Goal: Information Seeking & Learning: Learn about a topic

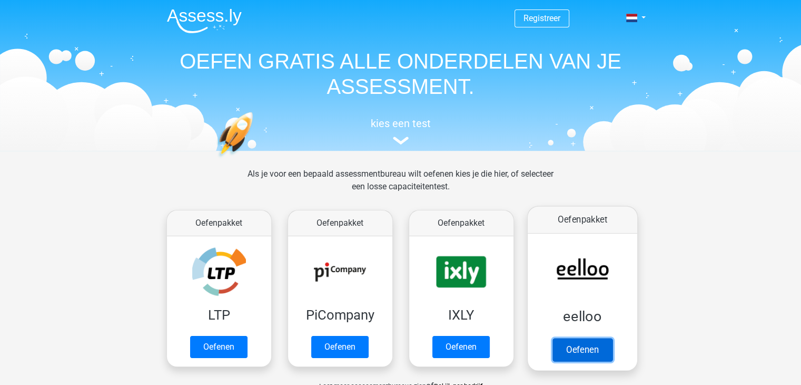
click at [572, 356] on link "Oefenen" at bounding box center [582, 349] width 60 height 23
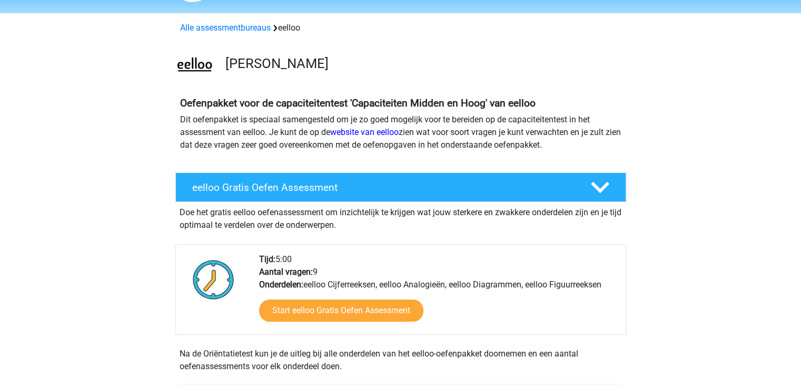
scroll to position [31, 0]
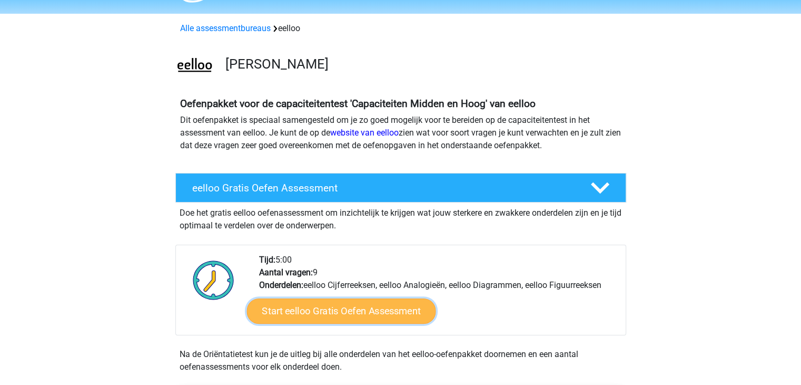
click at [352, 309] on link "Start eelloo Gratis Oefen Assessment" at bounding box center [341, 310] width 189 height 25
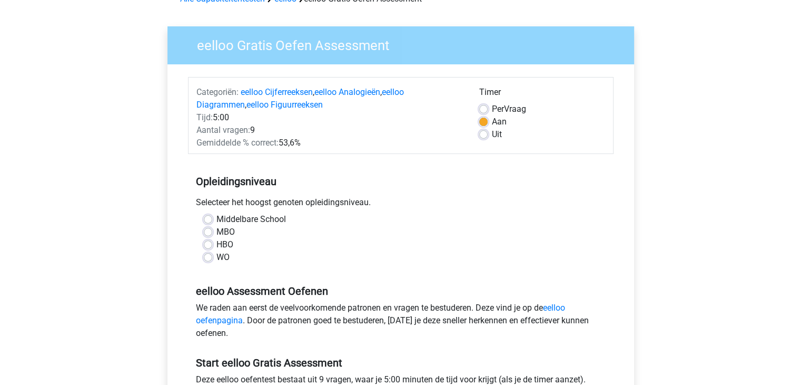
scroll to position [63, 0]
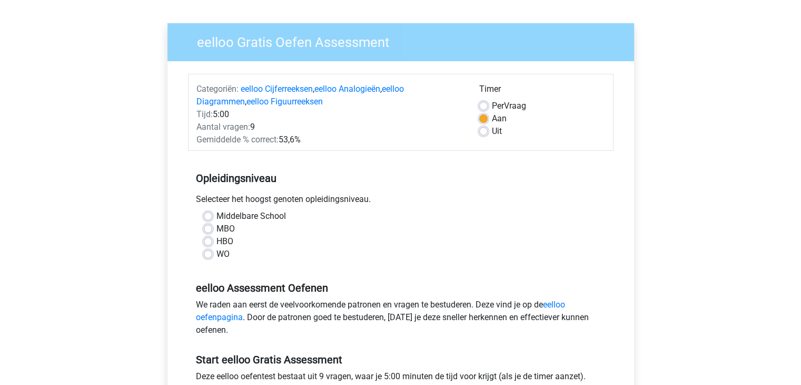
click at [217, 243] on label "HBO" at bounding box center [225, 241] width 17 height 13
click at [211, 243] on input "HBO" at bounding box center [208, 240] width 8 height 11
radio input "true"
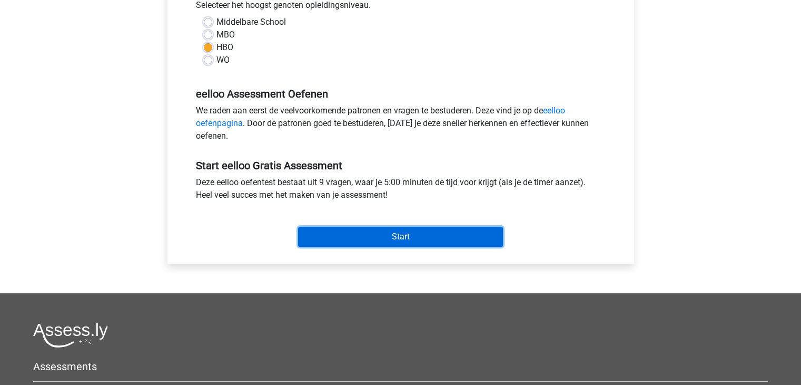
click at [390, 233] on input "Start" at bounding box center [400, 237] width 205 height 20
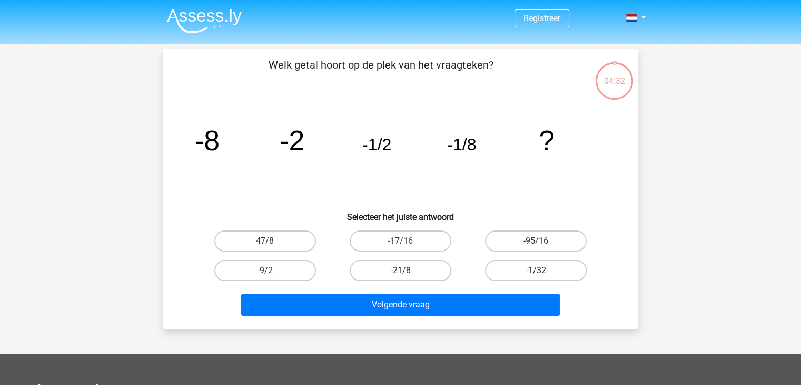
click at [547, 272] on label "-1/32" at bounding box center [536, 270] width 102 height 21
click at [543, 272] on input "-1/32" at bounding box center [539, 273] width 7 height 7
radio input "true"
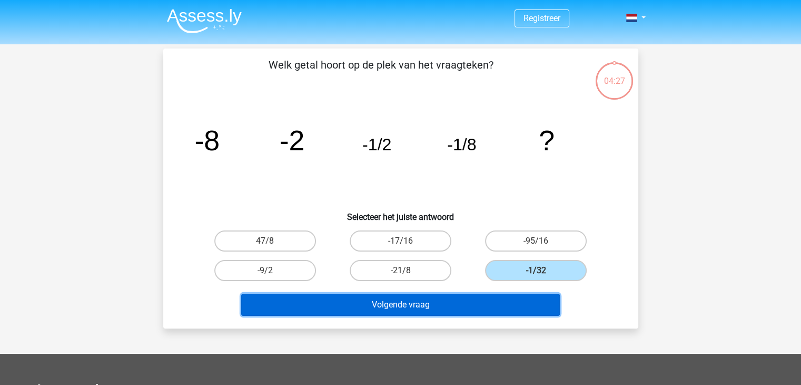
click at [411, 302] on button "Volgende vraag" at bounding box center [400, 304] width 319 height 22
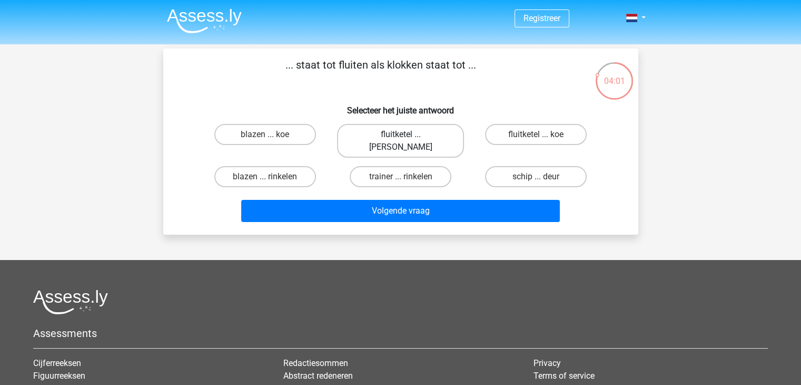
click at [438, 134] on label "fluitketel ... luiden" at bounding box center [400, 141] width 127 height 34
click at [407, 134] on input "fluitketel ... luiden" at bounding box center [403, 137] width 7 height 7
radio input "true"
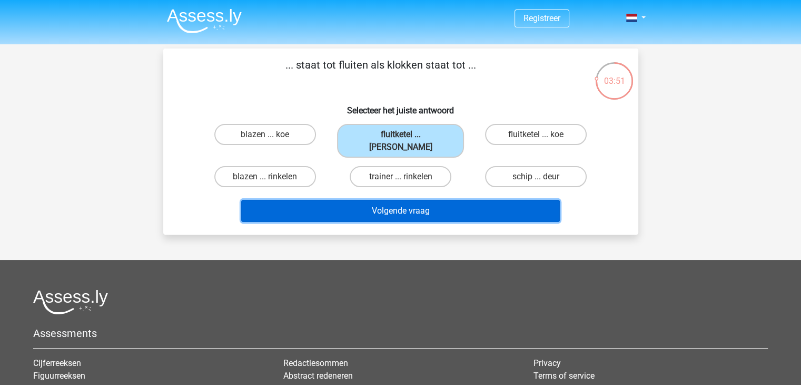
click at [454, 203] on button "Volgende vraag" at bounding box center [400, 211] width 319 height 22
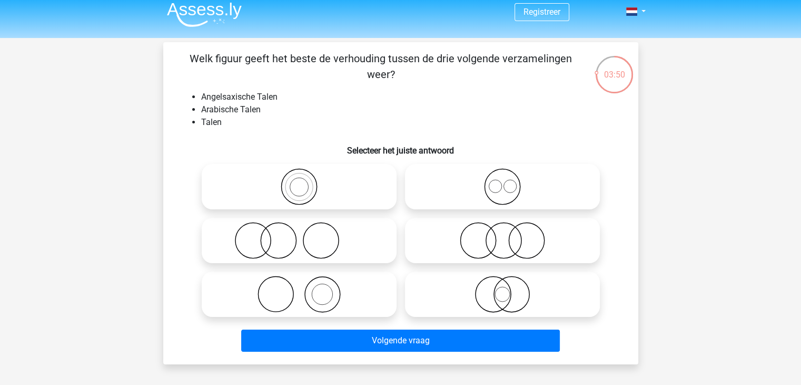
scroll to position [5, 0]
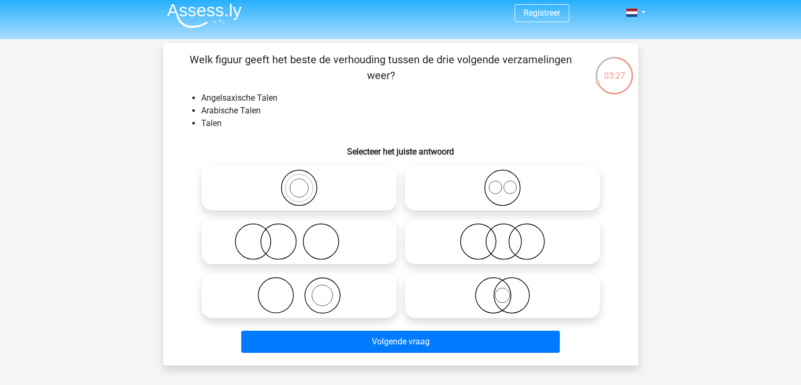
click at [497, 185] on icon at bounding box center [502, 187] width 187 height 37
click at [503, 182] on input "radio" at bounding box center [506, 178] width 7 height 7
radio input "true"
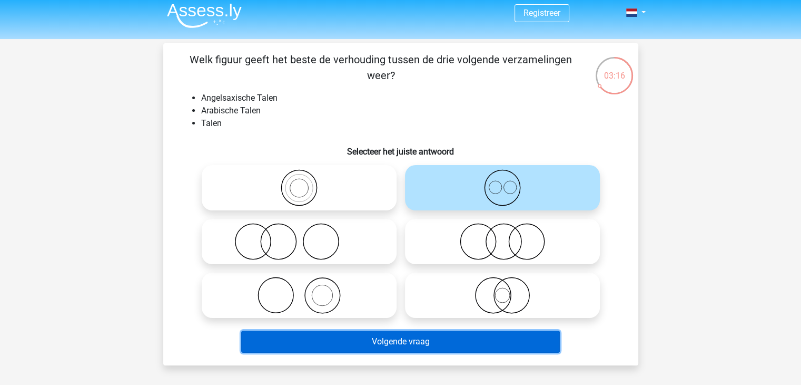
click at [390, 345] on button "Volgende vraag" at bounding box center [400, 341] width 319 height 22
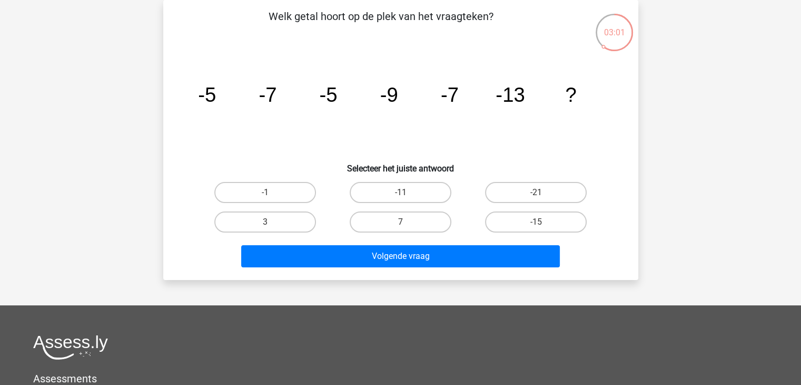
scroll to position [0, 0]
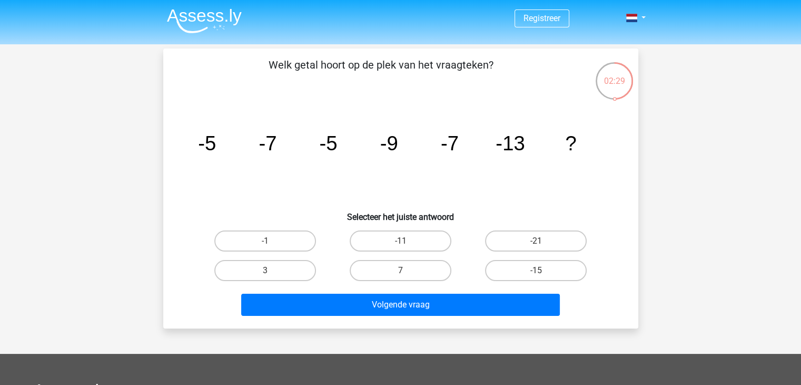
click at [498, 161] on icon "image/svg+xml -5 -7 -5 -9 -7 -13 ?" at bounding box center [401, 150] width 425 height 106
click at [415, 238] on label "-11" at bounding box center [401, 240] width 102 height 21
click at [407, 241] on input "-11" at bounding box center [403, 244] width 7 height 7
radio input "true"
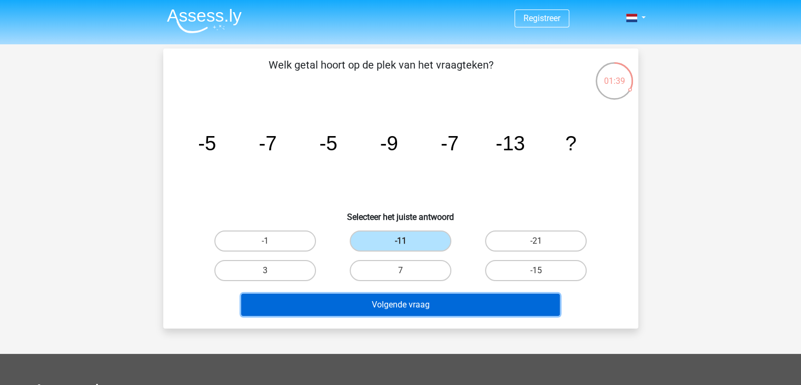
click at [443, 300] on button "Volgende vraag" at bounding box center [400, 304] width 319 height 22
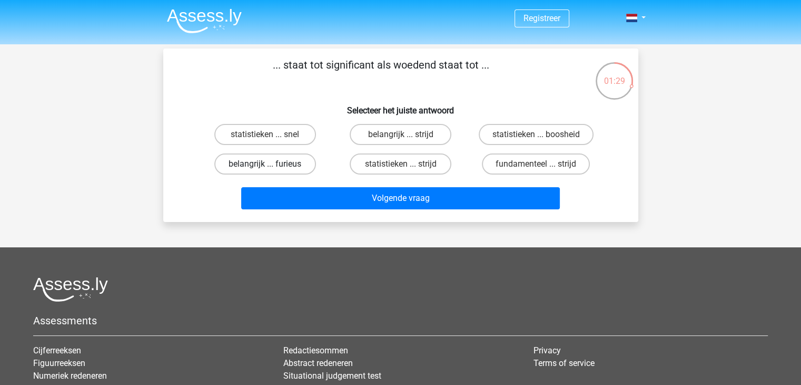
click at [295, 166] on label "belangrijk ... furieus" at bounding box center [265, 163] width 102 height 21
click at [272, 166] on input "belangrijk ... furieus" at bounding box center [268, 167] width 7 height 7
radio input "true"
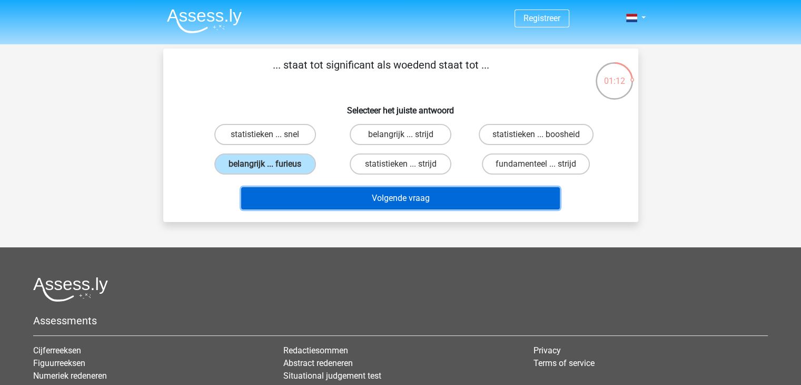
click at [397, 196] on button "Volgende vraag" at bounding box center [400, 198] width 319 height 22
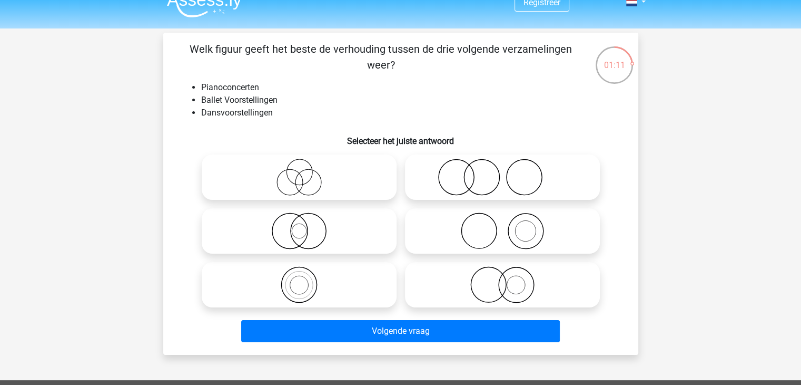
scroll to position [15, 0]
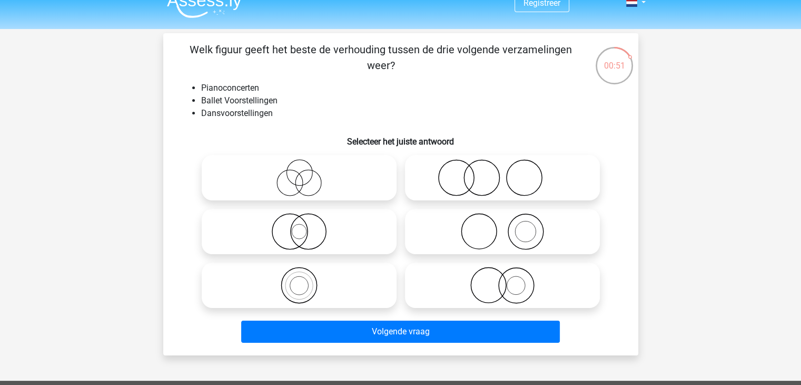
click at [468, 171] on icon at bounding box center [502, 177] width 187 height 37
click at [503, 171] on input "radio" at bounding box center [506, 168] width 7 height 7
radio input "true"
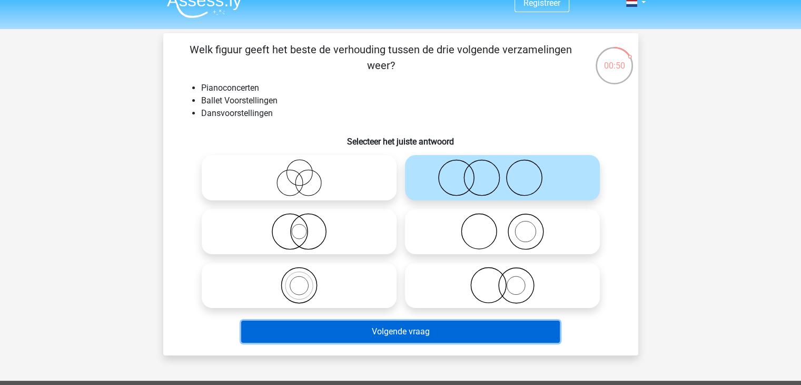
click at [422, 337] on button "Volgende vraag" at bounding box center [400, 331] width 319 height 22
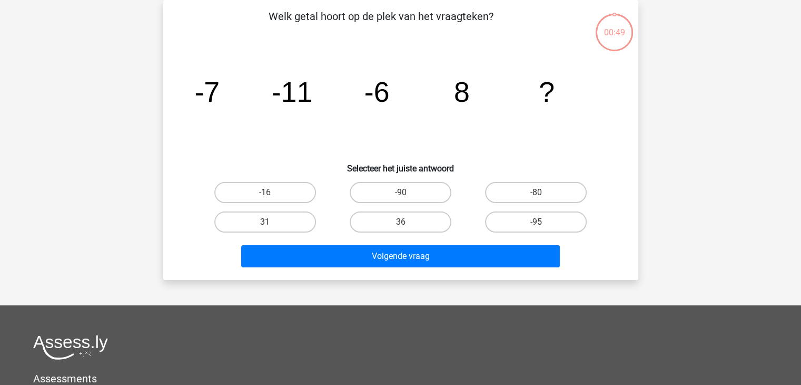
scroll to position [0, 0]
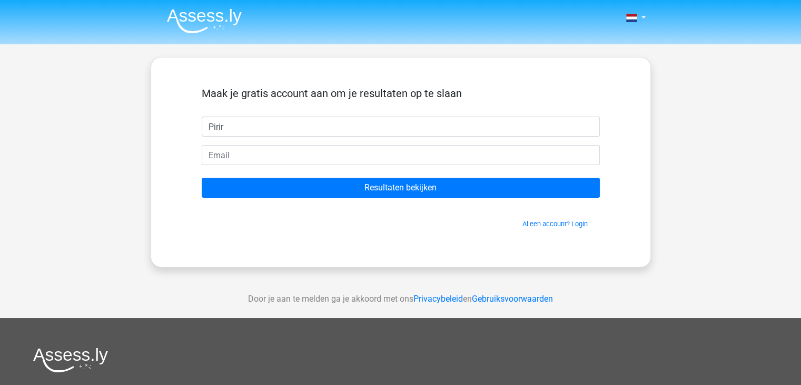
type input "Pirir"
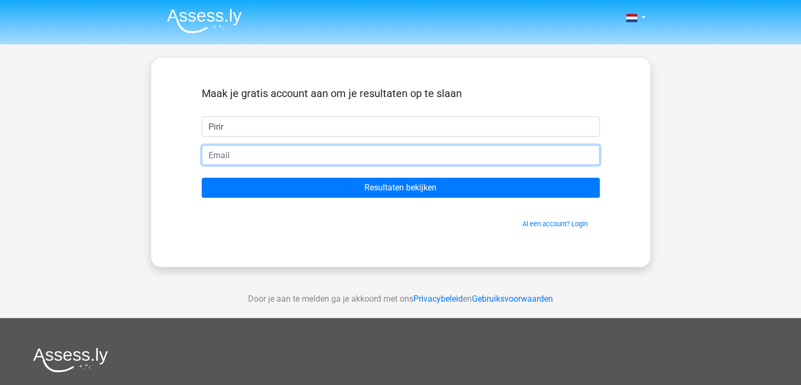
click at [259, 151] on input "email" at bounding box center [401, 155] width 398 height 20
type input "[EMAIL_ADDRESS][DOMAIN_NAME]"
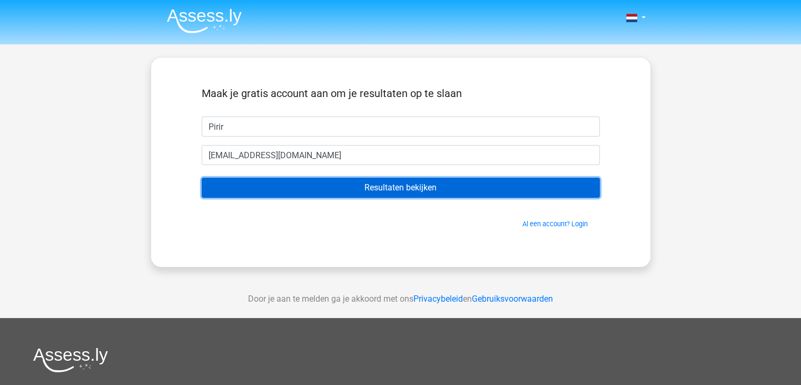
click at [337, 181] on input "Resultaten bekijken" at bounding box center [401, 188] width 398 height 20
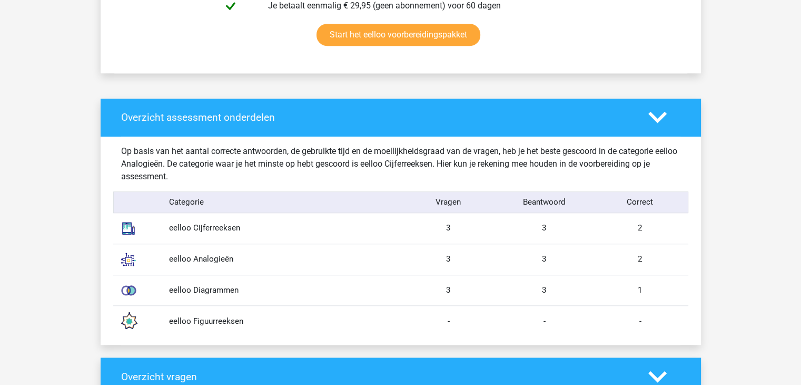
scroll to position [725, 0]
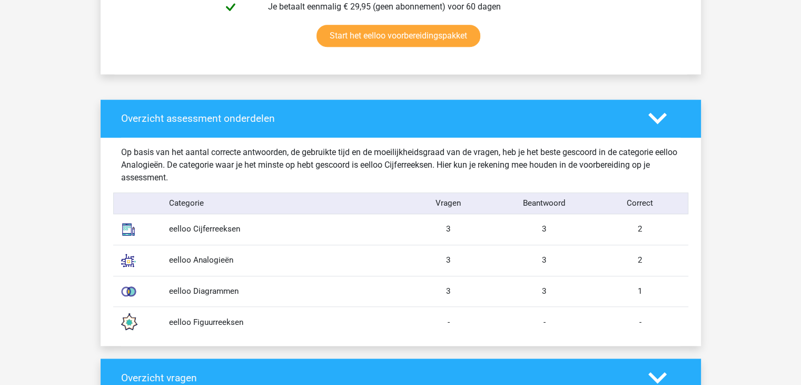
click at [645, 290] on div "1" at bounding box center [641, 291] width 96 height 12
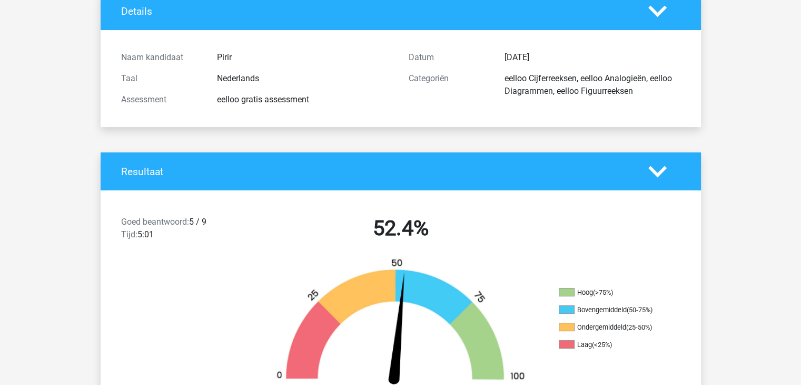
scroll to position [76, 0]
